Goal: Use online tool/utility

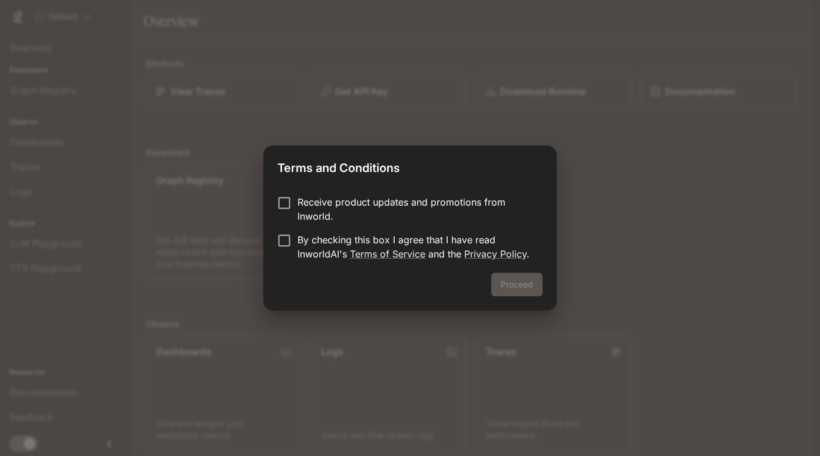
click at [527, 283] on div "Proceed" at bounding box center [409, 292] width 293 height 38
click at [518, 284] on button "Proceed" at bounding box center [516, 285] width 51 height 24
